Goal: Check status: Check status

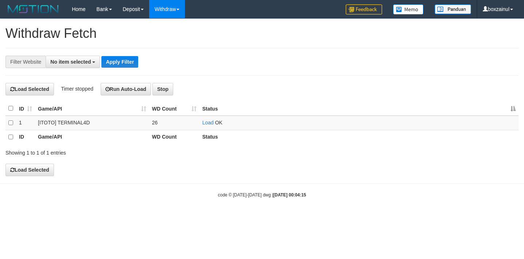
select select
click at [121, 161] on div "**********" at bounding box center [262, 97] width 524 height 157
click at [207, 123] on link "Load" at bounding box center [207, 123] width 11 height 6
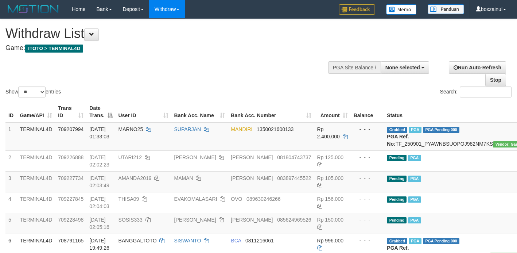
select select
select select "**"
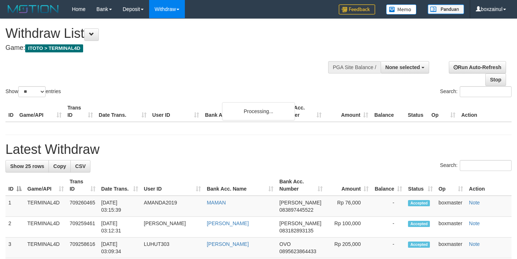
select select
select select "**"
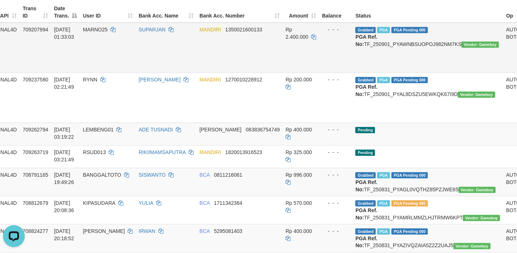
scroll to position [124, 35]
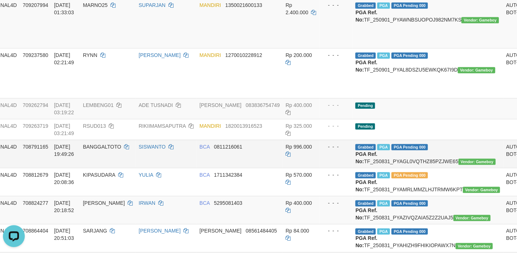
click at [99, 157] on td "BANGGALTOTO" at bounding box center [108, 154] width 56 height 28
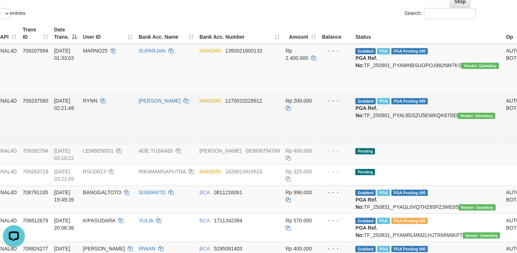
click at [119, 94] on td "RYNN" at bounding box center [108, 119] width 56 height 50
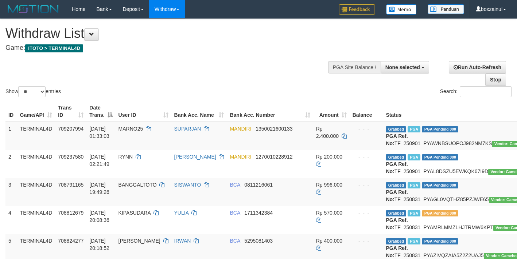
select select
select select "**"
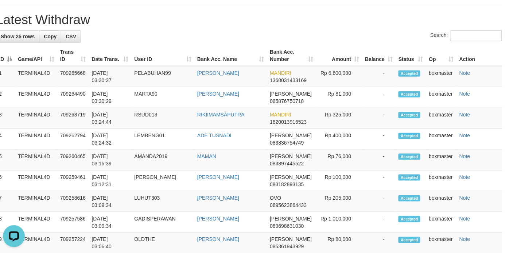
scroll to position [804, 0]
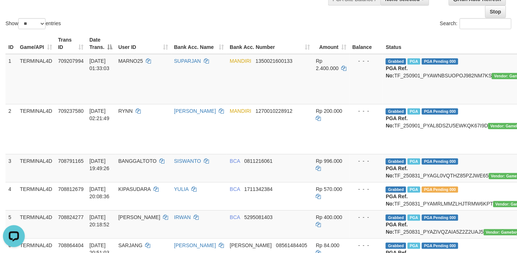
scroll to position [0, 0]
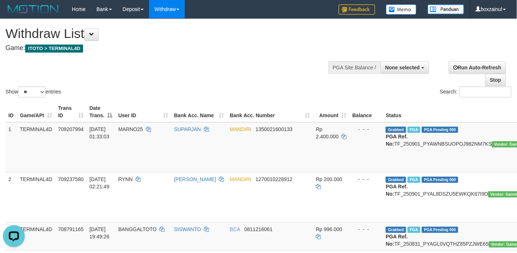
click at [177, 76] on div "Show ** ** ** *** entries Search:" at bounding box center [258, 59] width 517 height 80
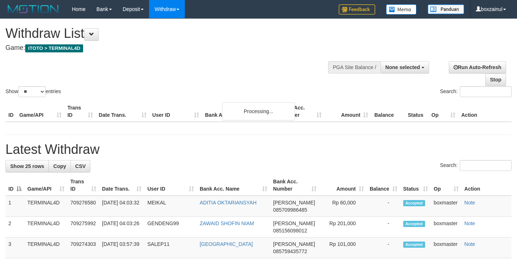
select select
select select "**"
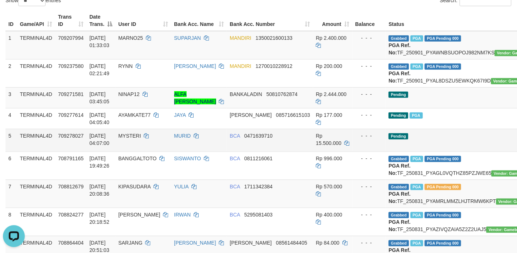
click at [128, 138] on span "MYSTERI" at bounding box center [129, 136] width 23 height 6
drag, startPoint x: 53, startPoint y: 117, endPoint x: 50, endPoint y: 115, distance: 3.9
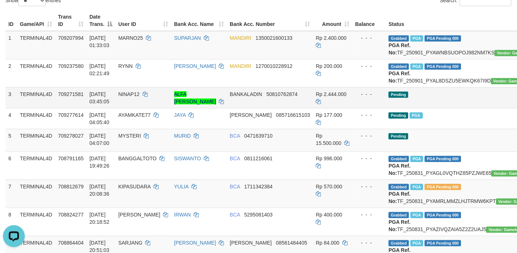
click at [51, 108] on td "TERMINAL4D" at bounding box center [36, 97] width 38 height 21
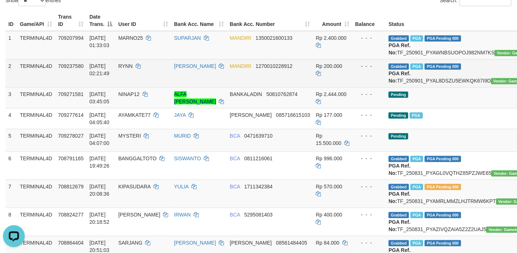
click at [144, 85] on td "RYNN" at bounding box center [144, 73] width 56 height 28
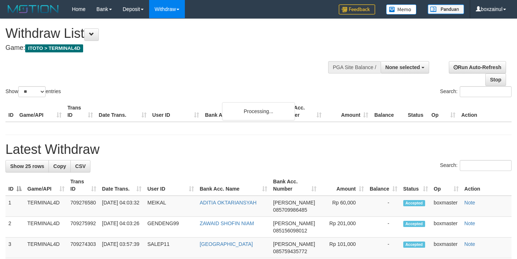
select select
select select "**"
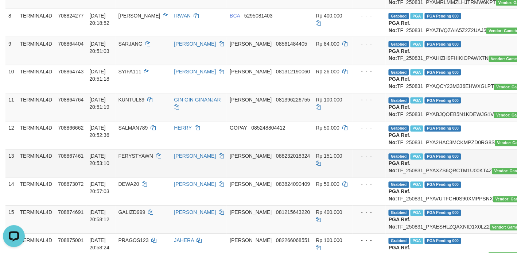
scroll to position [456, 0]
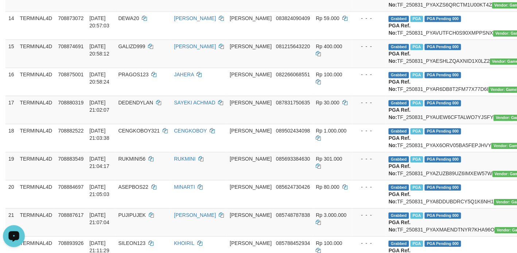
click at [17, 230] on div "Open LiveChat chat widget" at bounding box center [14, 235] width 12 height 12
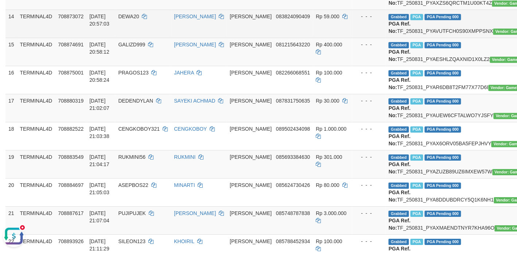
scroll to position [454, 0]
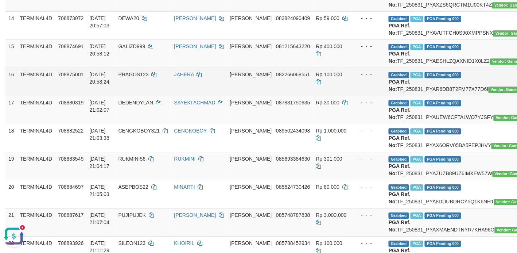
click at [60, 95] on td "708875001" at bounding box center [70, 81] width 31 height 28
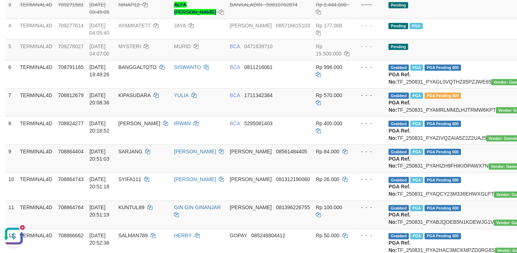
scroll to position [89, 0]
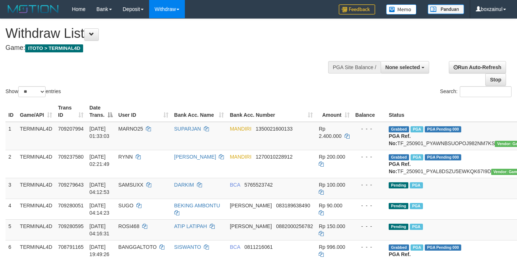
select select
select select "**"
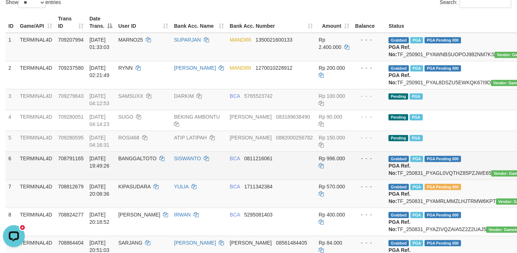
click at [170, 179] on td "BANGGALTOTO" at bounding box center [144, 165] width 56 height 28
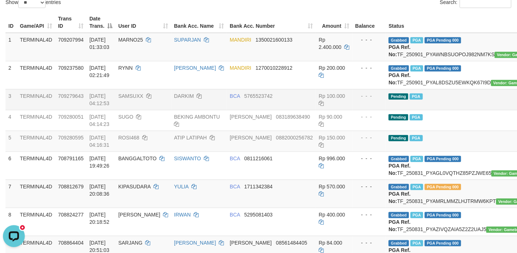
click at [101, 110] on td "01/09/2025 04:12:53" at bounding box center [100, 99] width 29 height 21
click at [244, 99] on span "5765523742" at bounding box center [258, 96] width 28 height 6
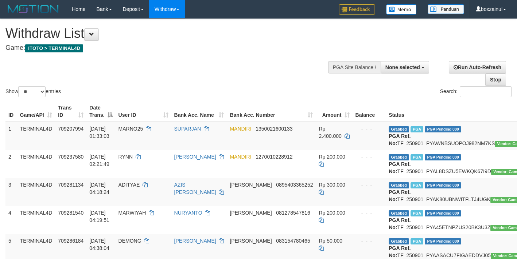
select select
select select "**"
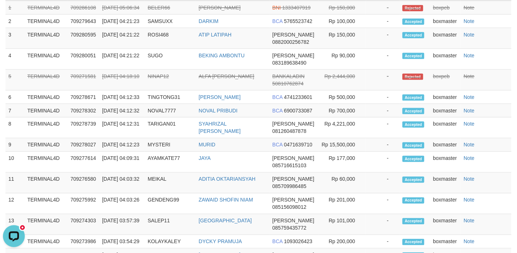
copy td "ASRIL888"
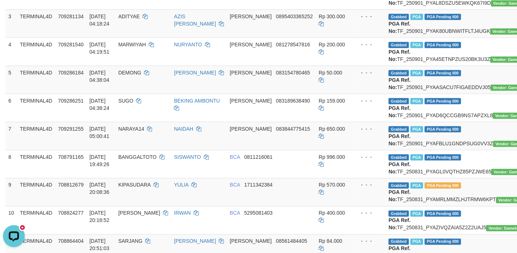
scroll to position [44, 0]
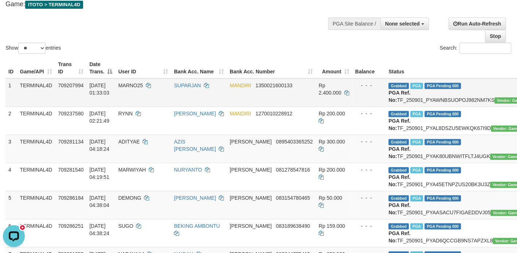
click at [161, 99] on td "MARNO25" at bounding box center [144, 92] width 56 height 28
click at [132, 86] on span "MARNO25" at bounding box center [130, 85] width 25 height 6
copy td "MARNO25"
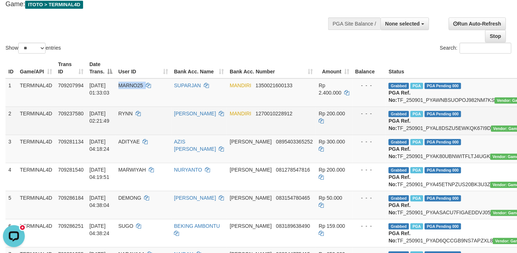
click at [121, 116] on span "RYNN" at bounding box center [125, 113] width 14 height 6
click at [120, 119] on td "RYNN" at bounding box center [144, 120] width 56 height 28
copy span "RYNN"
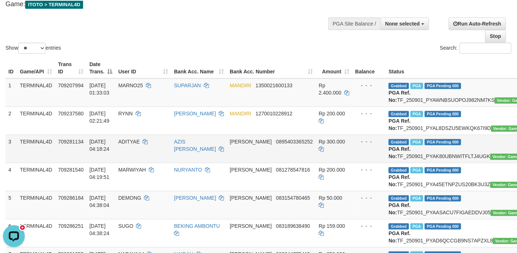
click at [125, 144] on span "ADITYAE" at bounding box center [129, 141] width 22 height 6
copy span "ADITYAE"
drag, startPoint x: 125, startPoint y: 154, endPoint x: 119, endPoint y: 153, distance: 5.9
click at [126, 144] on span "ADITYAE" at bounding box center [129, 141] width 22 height 6
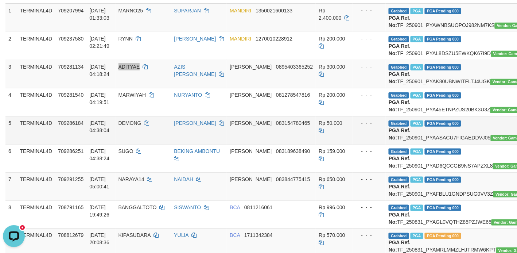
scroll to position [135, 0]
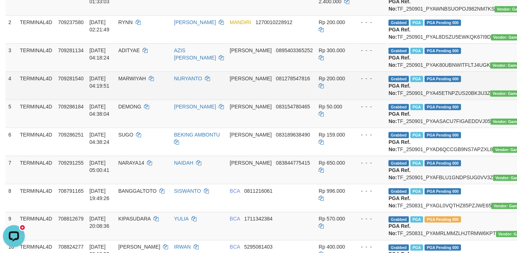
click at [123, 81] on span "MARWIYAH" at bounding box center [132, 78] width 28 height 6
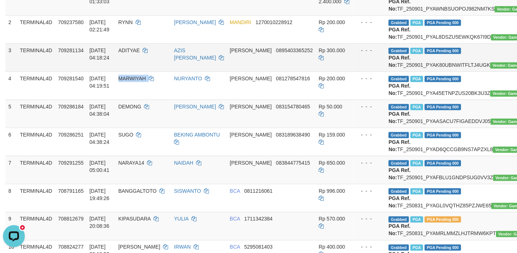
copy td "MARWIYAH"
click at [125, 109] on span "DEMONG" at bounding box center [129, 107] width 23 height 6
copy td "DEMONG"
click at [124, 128] on td "DEMONG" at bounding box center [144, 113] width 56 height 28
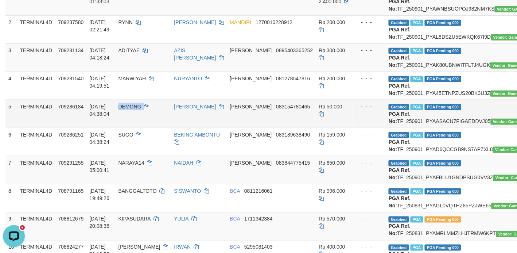
copy td "DEMONG"
click at [124, 128] on td "DEMONG" at bounding box center [144, 113] width 56 height 28
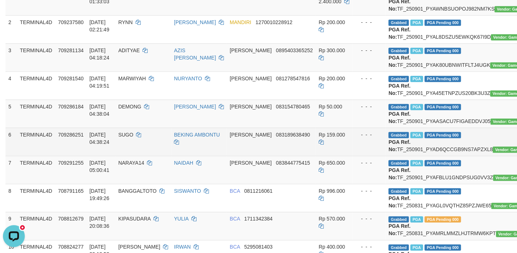
click at [126, 137] on span "SUGO" at bounding box center [125, 135] width 15 height 6
copy td "SUGO"
click at [126, 137] on span "SUGO" at bounding box center [125, 135] width 15 height 6
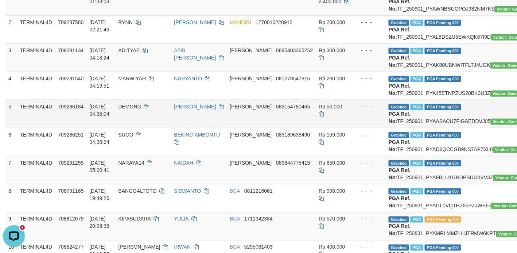
click at [82, 128] on td "709286184" at bounding box center [70, 113] width 31 height 28
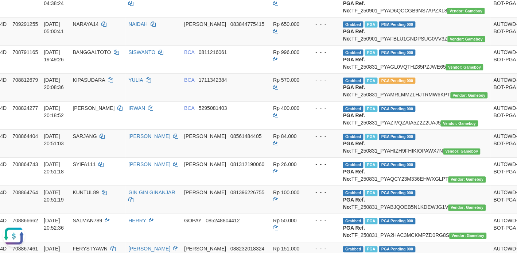
scroll to position [0, 46]
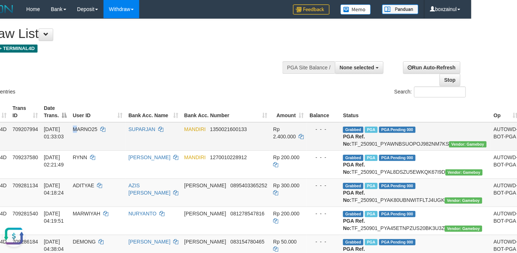
click at [77, 143] on td "MARNO25" at bounding box center [98, 136] width 56 height 28
click at [99, 148] on td "MARNO25" at bounding box center [98, 136] width 56 height 28
click at [224, 79] on div "Show ** ** ** *** entries Search:" at bounding box center [212, 59] width 517 height 80
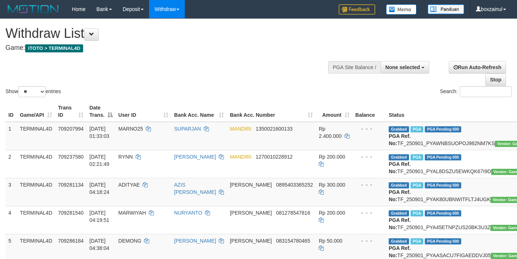
select select
select select "**"
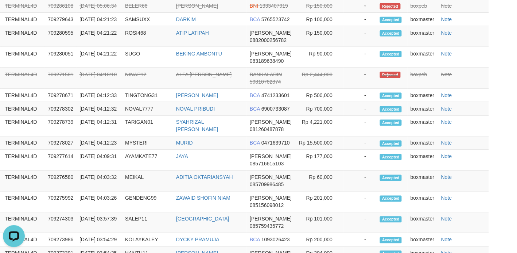
scroll to position [911, 0]
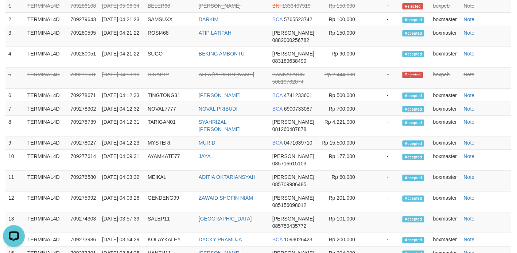
drag, startPoint x: 231, startPoint y: 132, endPoint x: 167, endPoint y: 72, distance: 88.5
